Goal: Information Seeking & Learning: Learn about a topic

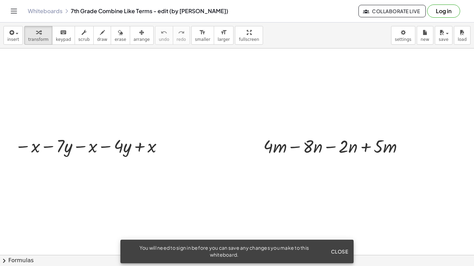
scroll to position [300, 0]
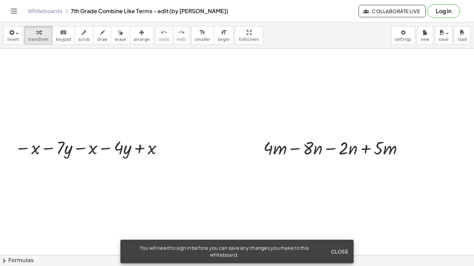
drag, startPoint x: 114, startPoint y: 212, endPoint x: 71, endPoint y: 208, distance: 43.9
click at [68, 209] on div at bounding box center [237, 37] width 474 height 579
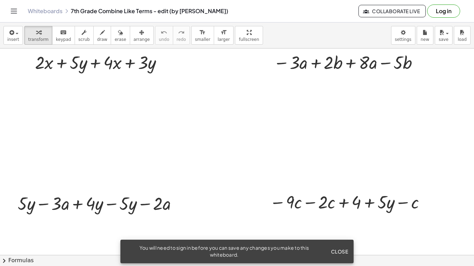
scroll to position [39, 0]
drag, startPoint x: 130, startPoint y: 188, endPoint x: 111, endPoint y: 191, distance: 19.7
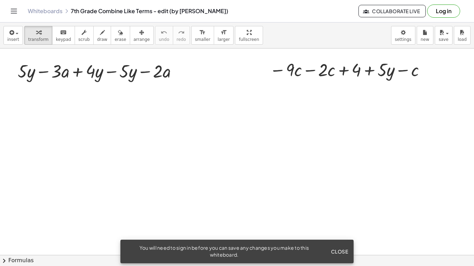
scroll to position [182, 0]
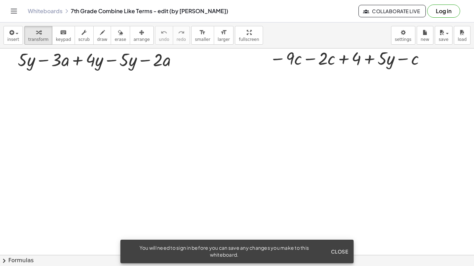
click at [337, 256] on button "Close" at bounding box center [339, 252] width 23 height 12
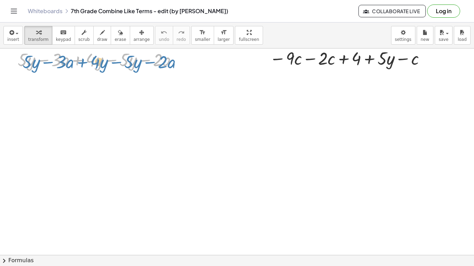
drag, startPoint x: 128, startPoint y: 59, endPoint x: 131, endPoint y: 61, distance: 4.0
click at [131, 61] on div at bounding box center [100, 60] width 172 height 24
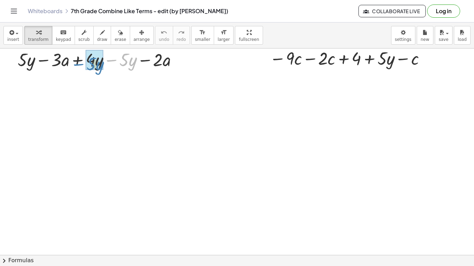
drag, startPoint x: 129, startPoint y: 58, endPoint x: 95, endPoint y: 62, distance: 34.6
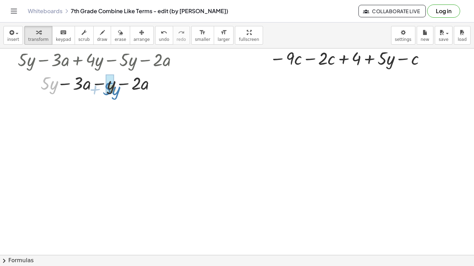
drag, startPoint x: 40, startPoint y: 89, endPoint x: 102, endPoint y: 95, distance: 62.3
click at [102, 95] on div "+ · 5 · y − · 3 · a + · 4 · y − · 5 · y − · 2 · a + · 5 · y − · 3 · a − · 1 · y…" at bounding box center [97, 71] width 181 height 51
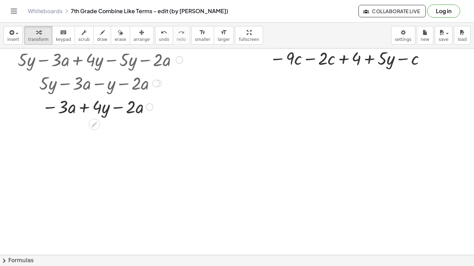
drag, startPoint x: 105, startPoint y: 97, endPoint x: 109, endPoint y: 117, distance: 20.5
click at [106, 112] on div at bounding box center [100, 107] width 172 height 24
drag, startPoint x: 70, startPoint y: 111, endPoint x: 138, endPoint y: 116, distance: 67.9
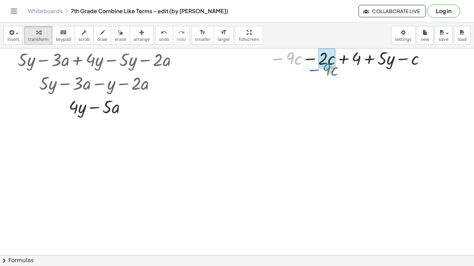
drag, startPoint x: 289, startPoint y: 61, endPoint x: 325, endPoint y: 75, distance: 39.5
click at [325, 74] on div "+ · 2 · x + · 5 · y + · 4 · x + · 3 · y − · 3 · a + · 2 · b + · 8 · a − · 5 · b…" at bounding box center [237, 155] width 474 height 579
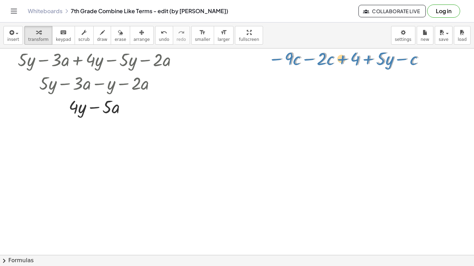
click at [359, 59] on div at bounding box center [348, 58] width 165 height 24
click at [359, 62] on div at bounding box center [348, 58] width 165 height 24
drag, startPoint x: 324, startPoint y: 60, endPoint x: 292, endPoint y: 63, distance: 32.1
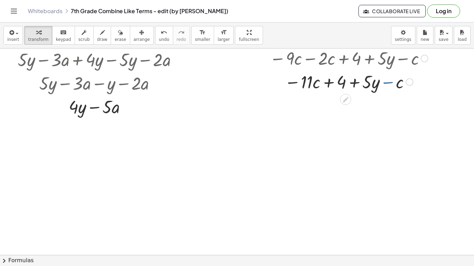
click at [395, 84] on div at bounding box center [348, 82] width 165 height 24
drag, startPoint x: 394, startPoint y: 84, endPoint x: 313, endPoint y: 79, distance: 80.9
drag, startPoint x: 351, startPoint y: 80, endPoint x: 355, endPoint y: 80, distance: 3.5
click at [355, 80] on div at bounding box center [348, 82] width 165 height 24
drag, startPoint x: 349, startPoint y: 83, endPoint x: 317, endPoint y: 82, distance: 31.2
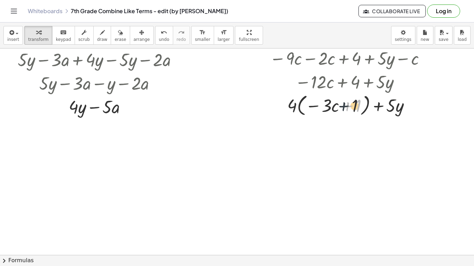
drag, startPoint x: 348, startPoint y: 104, endPoint x: 342, endPoint y: 104, distance: 5.9
click at [342, 104] on div at bounding box center [348, 105] width 165 height 26
drag, startPoint x: 391, startPoint y: 104, endPoint x: 393, endPoint y: 107, distance: 3.7
click at [392, 108] on div at bounding box center [348, 105] width 165 height 26
drag, startPoint x: 359, startPoint y: 101, endPoint x: 355, endPoint y: 96, distance: 6.4
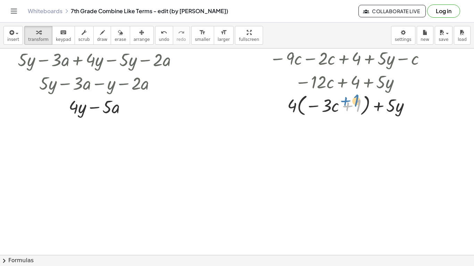
click at [355, 96] on div at bounding box center [348, 105] width 165 height 26
drag, startPoint x: 330, startPoint y: 109, endPoint x: 325, endPoint y: 104, distance: 6.6
click at [326, 106] on div at bounding box center [348, 105] width 165 height 26
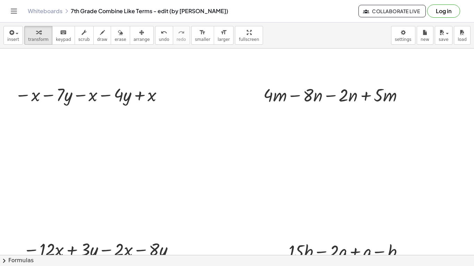
scroll to position [361, 0]
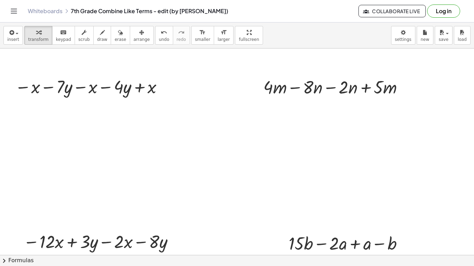
drag, startPoint x: 258, startPoint y: 123, endPoint x: 179, endPoint y: 135, distance: 80.1
drag, startPoint x: 59, startPoint y: 80, endPoint x: 114, endPoint y: 73, distance: 56.3
click at [114, 74] on div "· 7 − · y − x − · 7 · y − x − · 4 · y + x" at bounding box center [88, 86] width 166 height 27
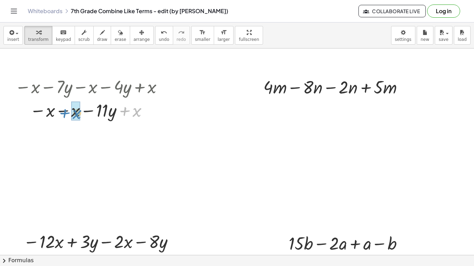
drag, startPoint x: 137, startPoint y: 113, endPoint x: 77, endPoint y: 114, distance: 60.0
click at [77, 137] on div at bounding box center [90, 134] width 158 height 24
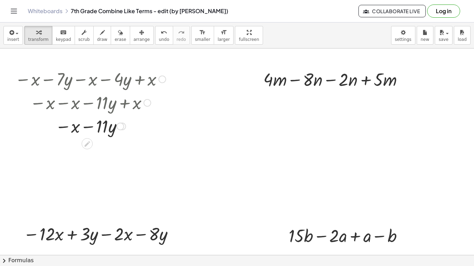
scroll to position [366, 0]
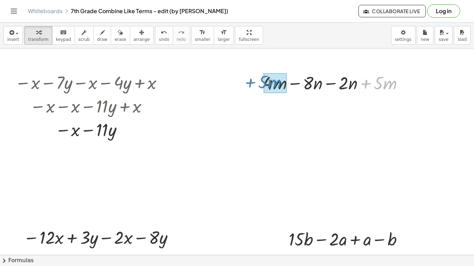
drag, startPoint x: 386, startPoint y: 83, endPoint x: 289, endPoint y: 82, distance: 97.5
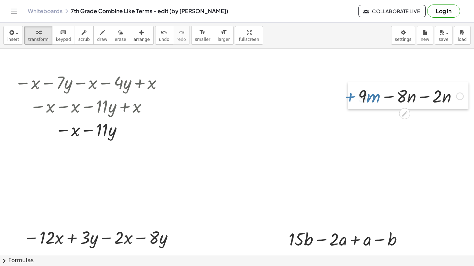
drag, startPoint x: 276, startPoint y: 70, endPoint x: 352, endPoint y: 84, distance: 77.6
click at [352, 84] on div at bounding box center [353, 95] width 10 height 27
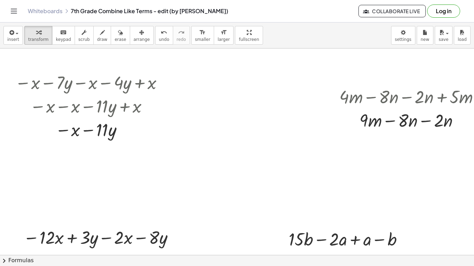
drag, startPoint x: 348, startPoint y: 102, endPoint x: 290, endPoint y: 96, distance: 58.6
click at [289, 96] on div "+ · 2 · x + · 5 · y + · 4 · x + · 3 · y − · 3 · a + · 2 · b + · 8 · a − · 5 · b…" at bounding box center [237, 96] width 474 height 827
drag, startPoint x: 412, startPoint y: 136, endPoint x: 304, endPoint y: 122, distance: 108.4
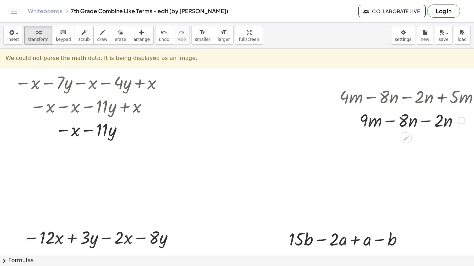
scroll to position [372, 0]
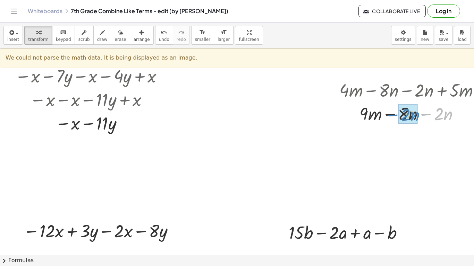
drag, startPoint x: 431, startPoint y: 119, endPoint x: 401, endPoint y: 118, distance: 30.2
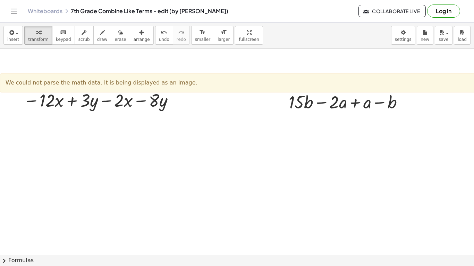
scroll to position [502, 0]
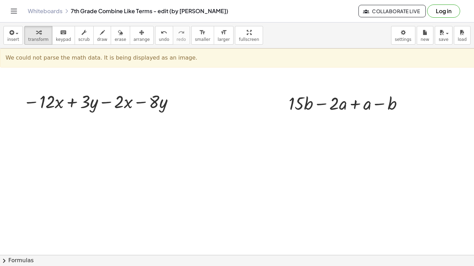
click at [70, 65] on div "We could not parse the math data. It is being displayed as an image. ×" at bounding box center [245, 58] width 490 height 19
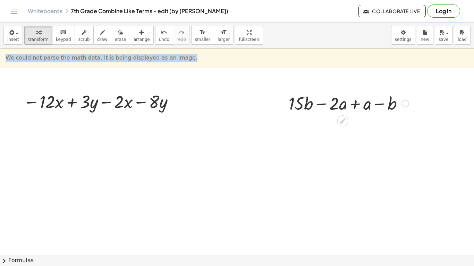
drag, startPoint x: 461, startPoint y: 66, endPoint x: 331, endPoint y: 112, distance: 137.7
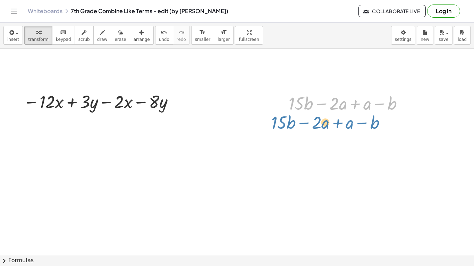
drag, startPoint x: 322, startPoint y: 106, endPoint x: 305, endPoint y: 124, distance: 24.8
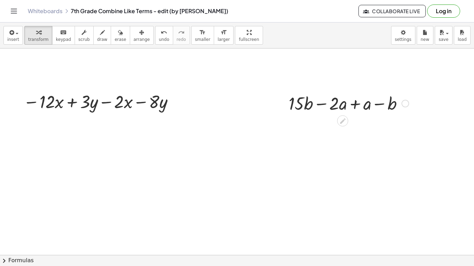
click at [405, 104] on div at bounding box center [405, 104] width 8 height 8
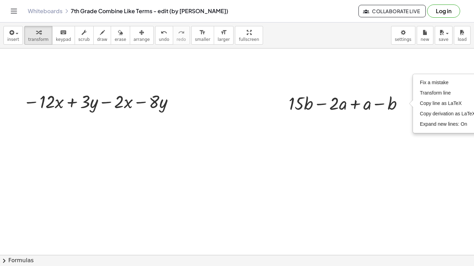
drag, startPoint x: 400, startPoint y: 119, endPoint x: 395, endPoint y: 117, distance: 5.5
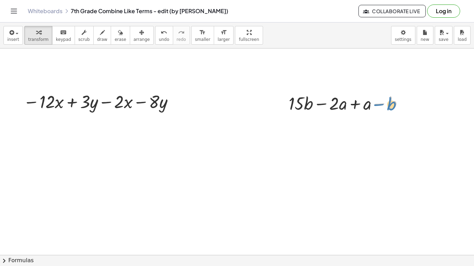
click at [390, 110] on div at bounding box center [348, 103] width 127 height 24
drag, startPoint x: 393, startPoint y: 103, endPoint x: 310, endPoint y: 107, distance: 83.4
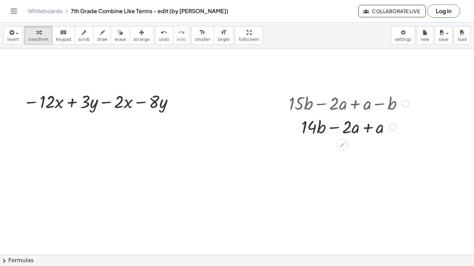
drag, startPoint x: 375, startPoint y: 117, endPoint x: 376, endPoint y: 127, distance: 10.8
click at [343, 104] on div "+ · 15 · b − · 2 · a + a − b + · b − · 2 · a + a · 14 Fix a mistake Transform l…" at bounding box center [343, 104] width 0 height 0
click at [371, 120] on div at bounding box center [371, 120] width 0 height 0
drag, startPoint x: 399, startPoint y: 127, endPoint x: 392, endPoint y: 129, distance: 7.7
click at [394, 128] on div at bounding box center [348, 127] width 127 height 24
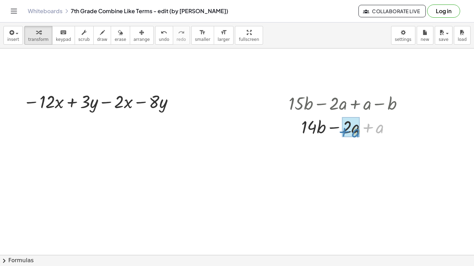
drag, startPoint x: 377, startPoint y: 131, endPoint x: 353, endPoint y: 135, distance: 24.6
drag, startPoint x: 268, startPoint y: 149, endPoint x: 250, endPoint y: 153, distance: 17.8
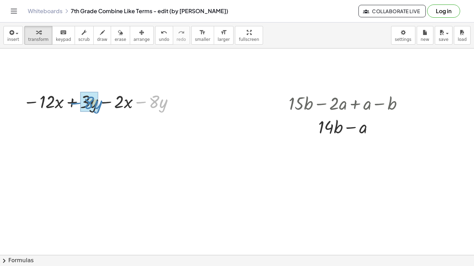
drag, startPoint x: 160, startPoint y: 106, endPoint x: 94, endPoint y: 106, distance: 66.6
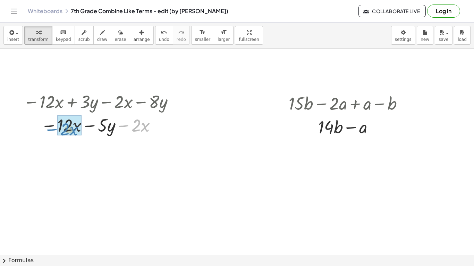
drag, startPoint x: 140, startPoint y: 126, endPoint x: 67, endPoint y: 128, distance: 73.2
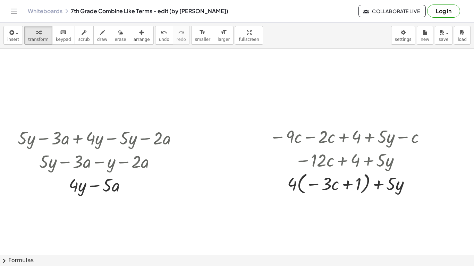
scroll to position [105, 0]
click at [427, 137] on div at bounding box center [424, 136] width 8 height 8
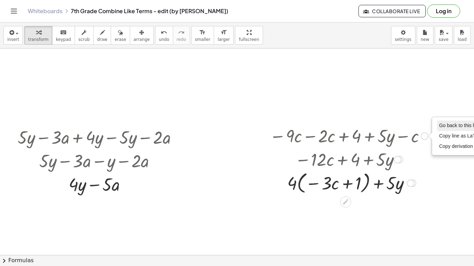
click at [444, 129] on li "Go back to this line" at bounding box center [466, 126] width 59 height 10
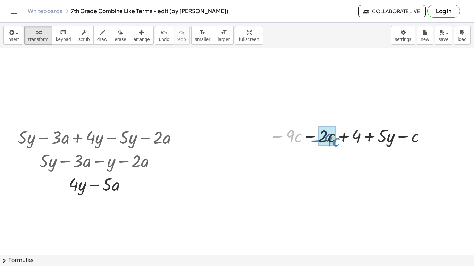
drag, startPoint x: 281, startPoint y: 136, endPoint x: 314, endPoint y: 139, distance: 32.7
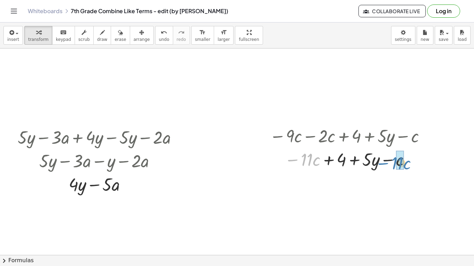
drag, startPoint x: 295, startPoint y: 161, endPoint x: 376, endPoint y: 170, distance: 81.7
click at [384, 163] on div at bounding box center [348, 159] width 165 height 24
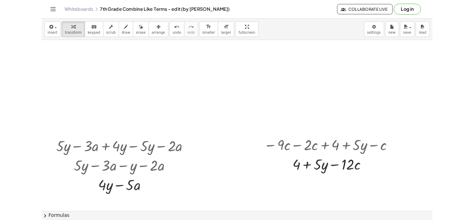
scroll to position [176, 0]
